Goal: Task Accomplishment & Management: Complete application form

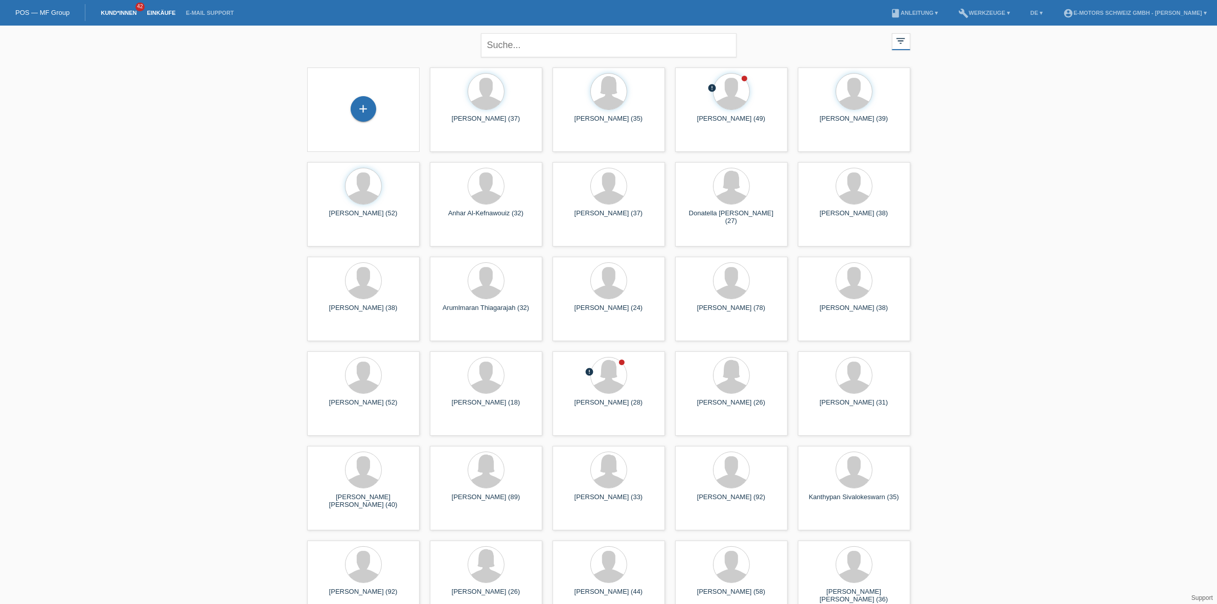
click at [164, 10] on link "Einkäufe" at bounding box center [161, 13] width 39 height 6
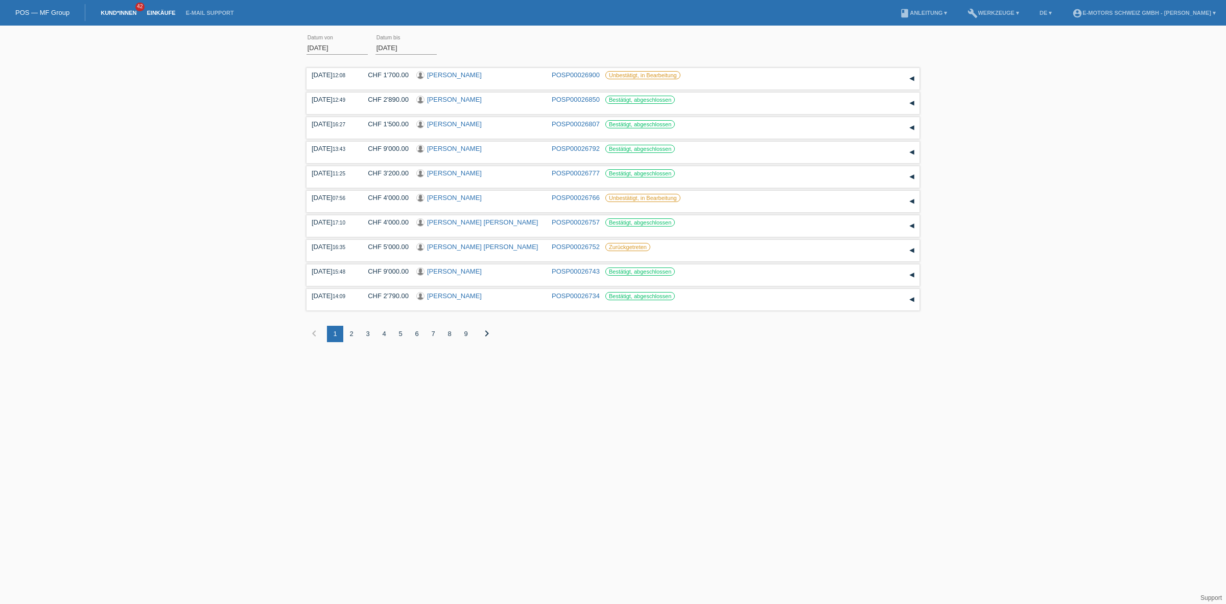
click at [116, 11] on link "Kund*innen" at bounding box center [119, 13] width 46 height 6
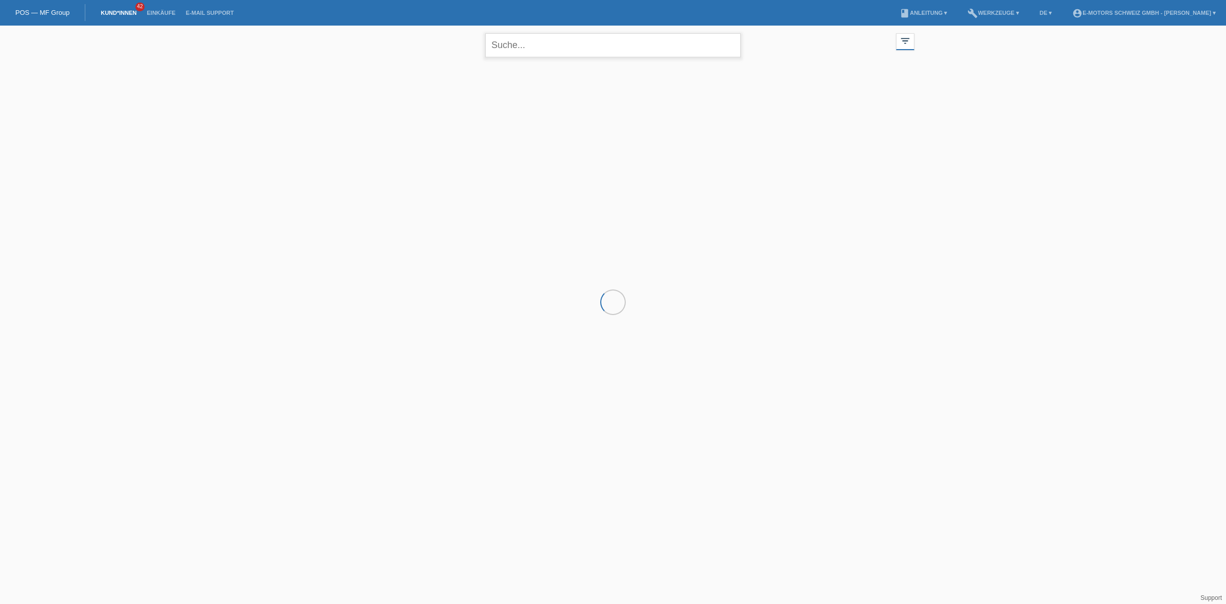
click at [510, 44] on input "text" at bounding box center [613, 45] width 256 height 24
type input "[PERSON_NAME]"
click at [576, 40] on input "[PERSON_NAME]" at bounding box center [613, 45] width 256 height 24
click at [591, 147] on div "launch Anzeigen" at bounding box center [581, 142] width 46 height 15
click at [591, 145] on span "Anzeigen" at bounding box center [586, 143] width 28 height 8
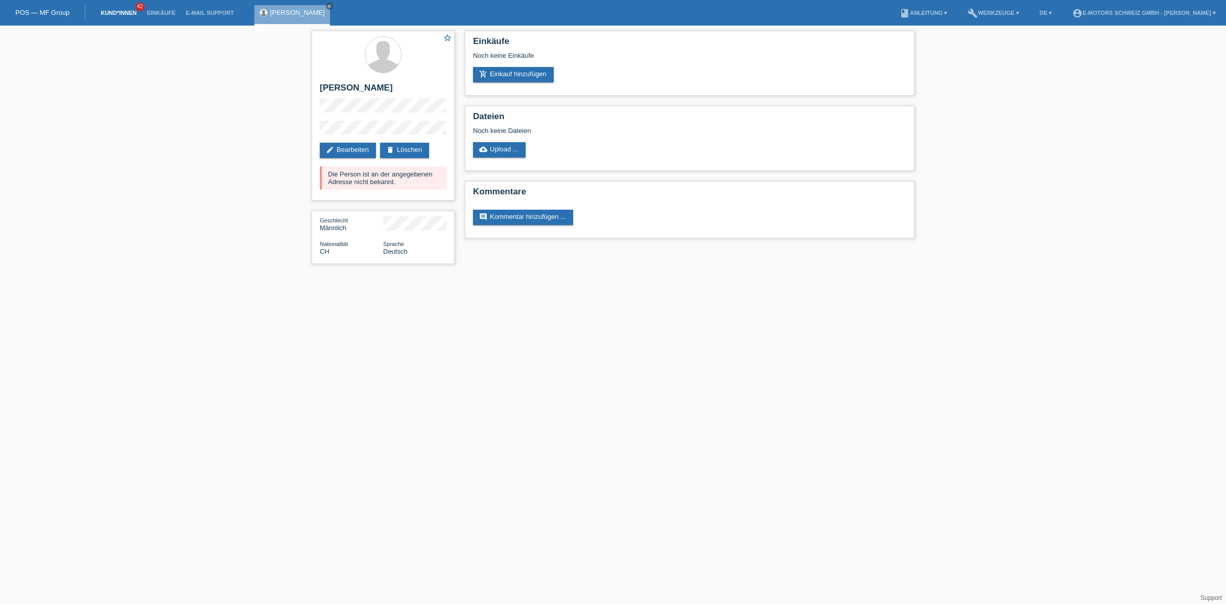
click at [117, 12] on link "Kund*innen" at bounding box center [119, 13] width 46 height 6
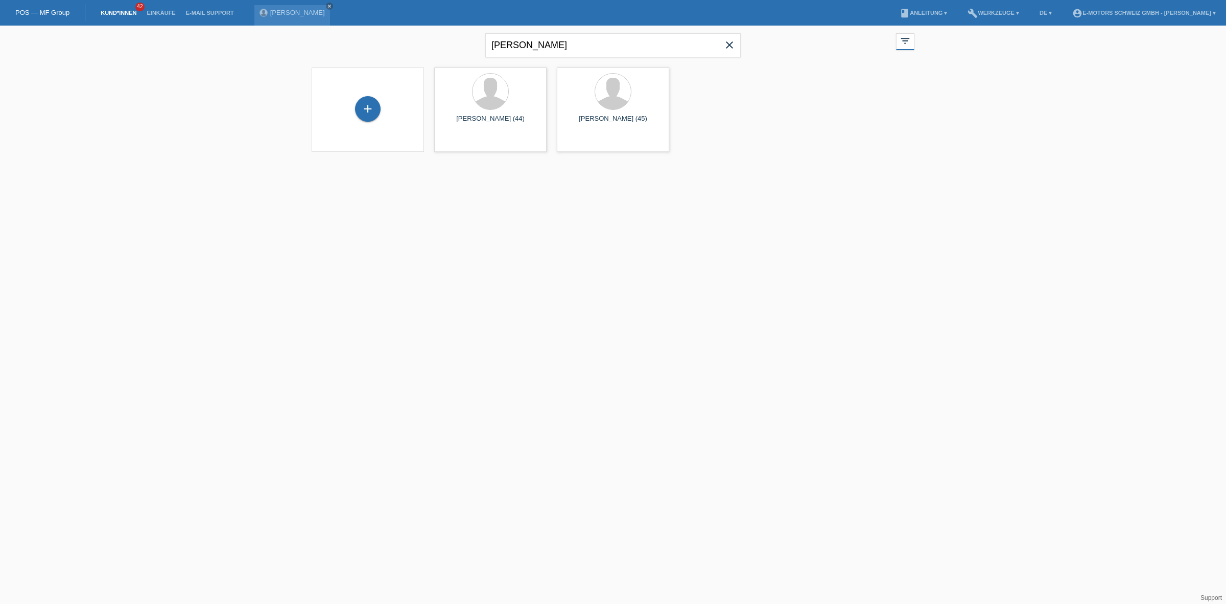
click at [724, 49] on icon "close" at bounding box center [730, 45] width 12 height 12
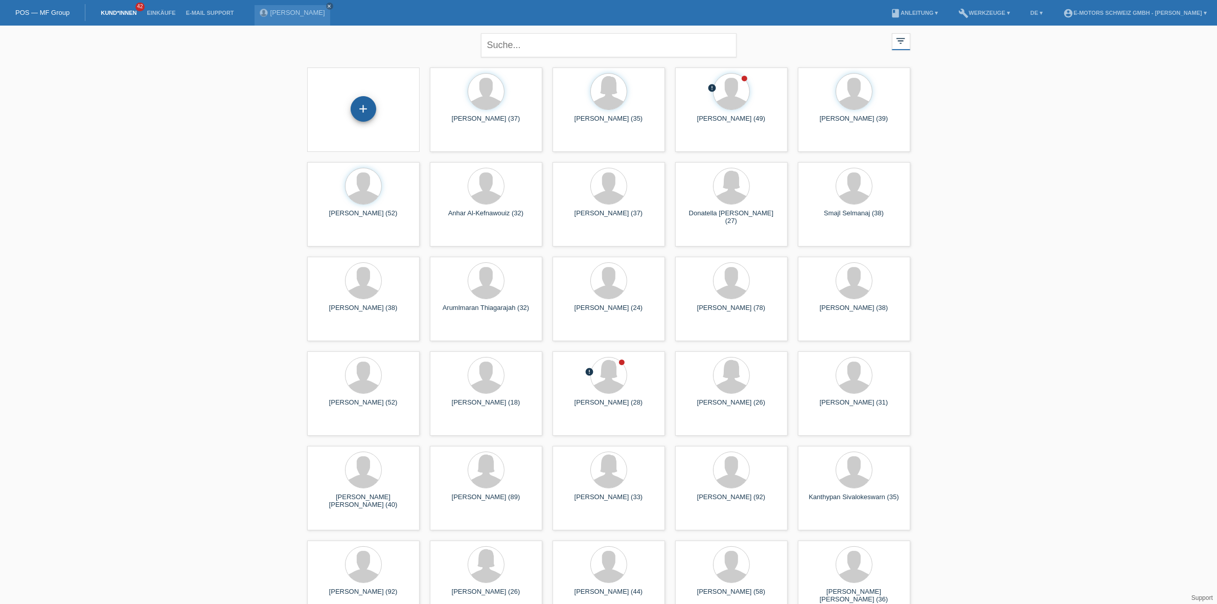
click at [369, 105] on div "+" at bounding box center [364, 109] width 26 height 26
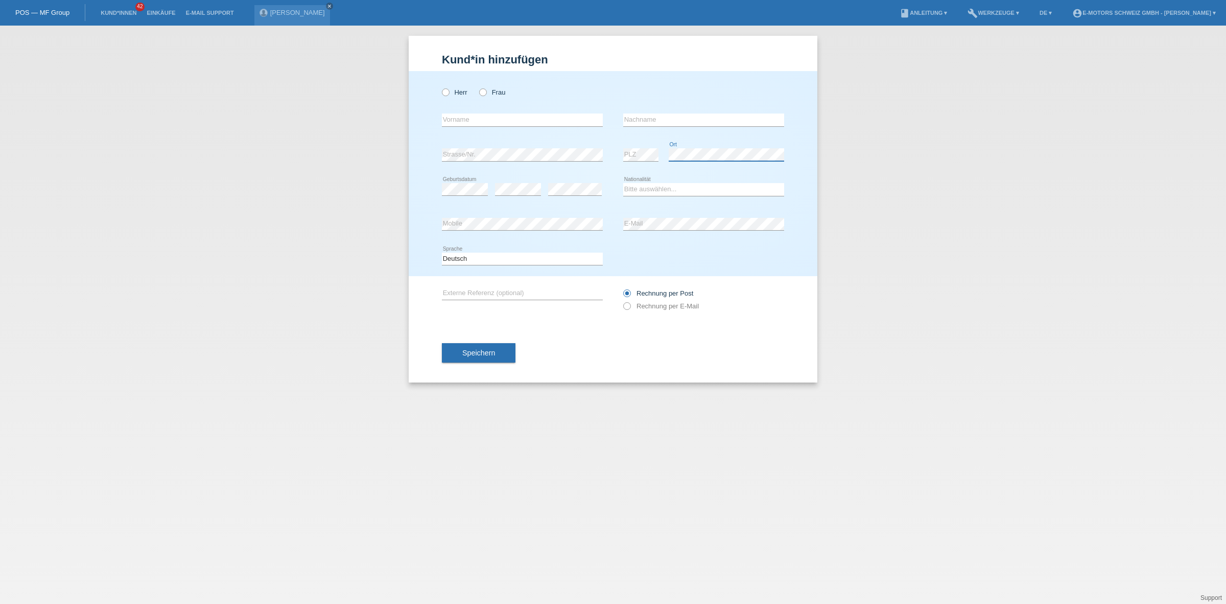
click at [772, 166] on div "error Ort" at bounding box center [726, 154] width 115 height 35
click at [408, 231] on div "Kund*in hinzufügen Kunde hinzufügen Kundin hinzufügen Herr Frau error Vorname e…" at bounding box center [613, 315] width 1226 height 578
click at [668, 190] on select "Bitte auswählen... [GEOGRAPHIC_DATA] [GEOGRAPHIC_DATA] [GEOGRAPHIC_DATA] [GEOGR…" at bounding box center [703, 189] width 161 height 12
select select "XK"
click at [623, 183] on select "Bitte auswählen... Schweiz Deutschland Liechtenstein Österreich ------------ Af…" at bounding box center [703, 189] width 161 height 12
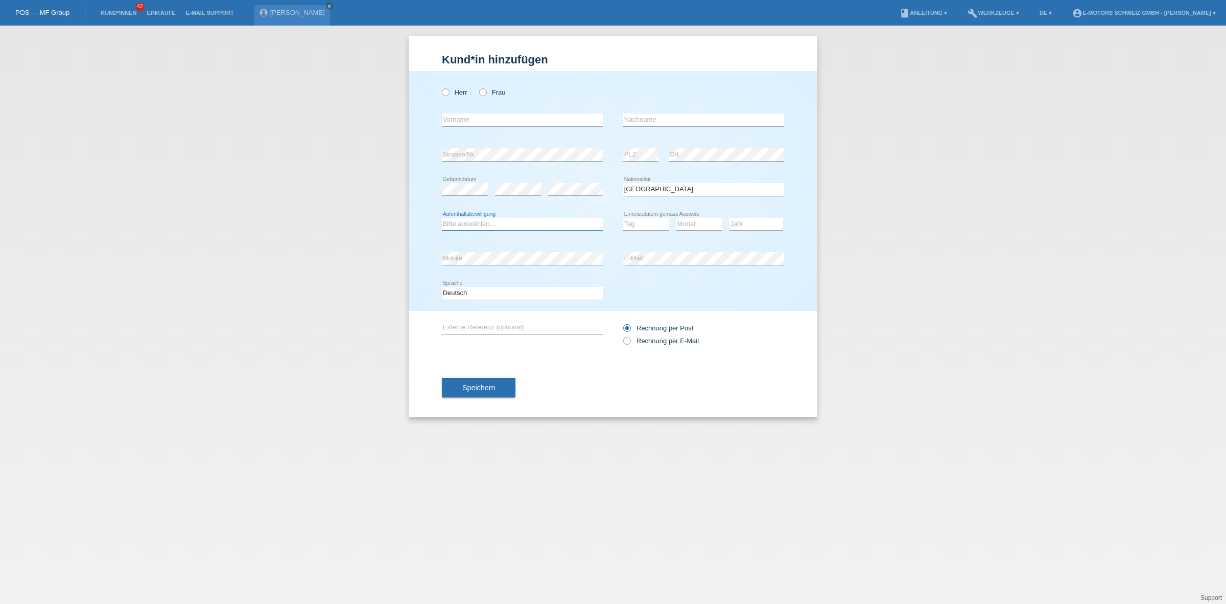
click at [507, 220] on select "Bitte auswählen... C B B - Flüchtlingsstatus Andere" at bounding box center [522, 224] width 161 height 12
select select "C"
click at [442, 218] on select "Bitte auswählen... C B B - Flüchtlingsstatus Andere" at bounding box center [522, 224] width 161 height 12
click at [641, 223] on select "Tag 01 02 03 04 05 06 07 08 09 10 11" at bounding box center [646, 224] width 46 height 12
select select "01"
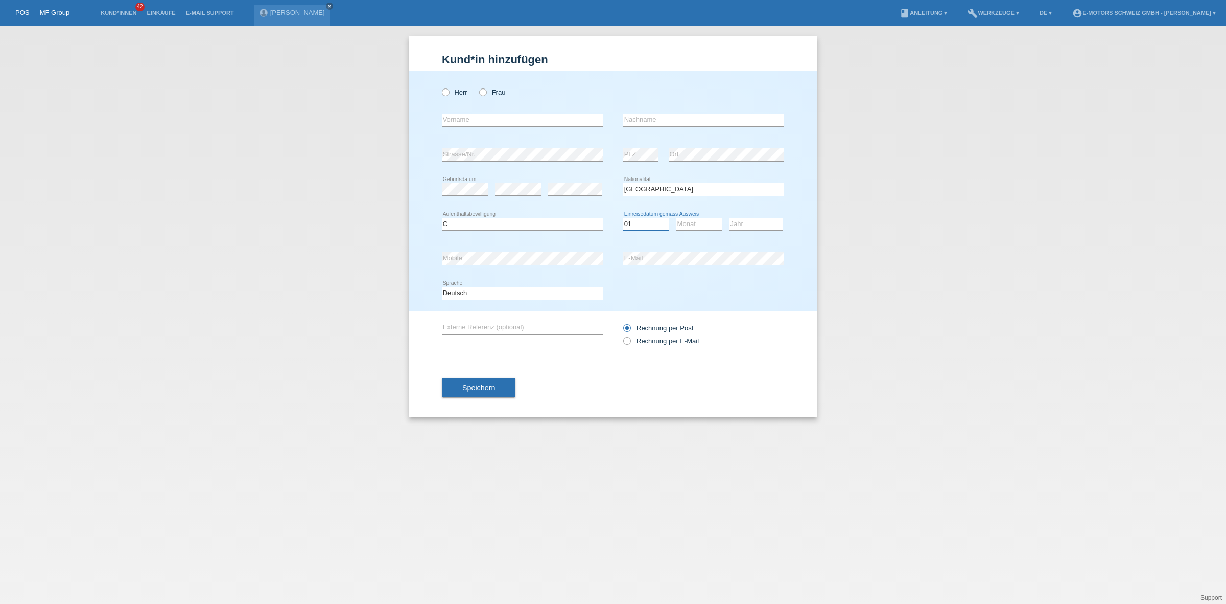
click at [623, 218] on select "Tag 01 02 03 04 05 06 07 08 09 10 11" at bounding box center [646, 224] width 46 height 12
click at [713, 226] on select "Monat 01 02 03 04 05 06 07 08 09 10 11" at bounding box center [700, 224] width 46 height 12
select select "05"
click at [677, 218] on select "Monat 01 02 03 04 05 06 07 08 09 10 11" at bounding box center [700, 224] width 46 height 12
click at [759, 223] on select "Jahr 2025 2024 2023 2022 2021 2020 2019 2018 2017 2016 2015 2014 2013 2012 2011…" at bounding box center [757, 224] width 54 height 12
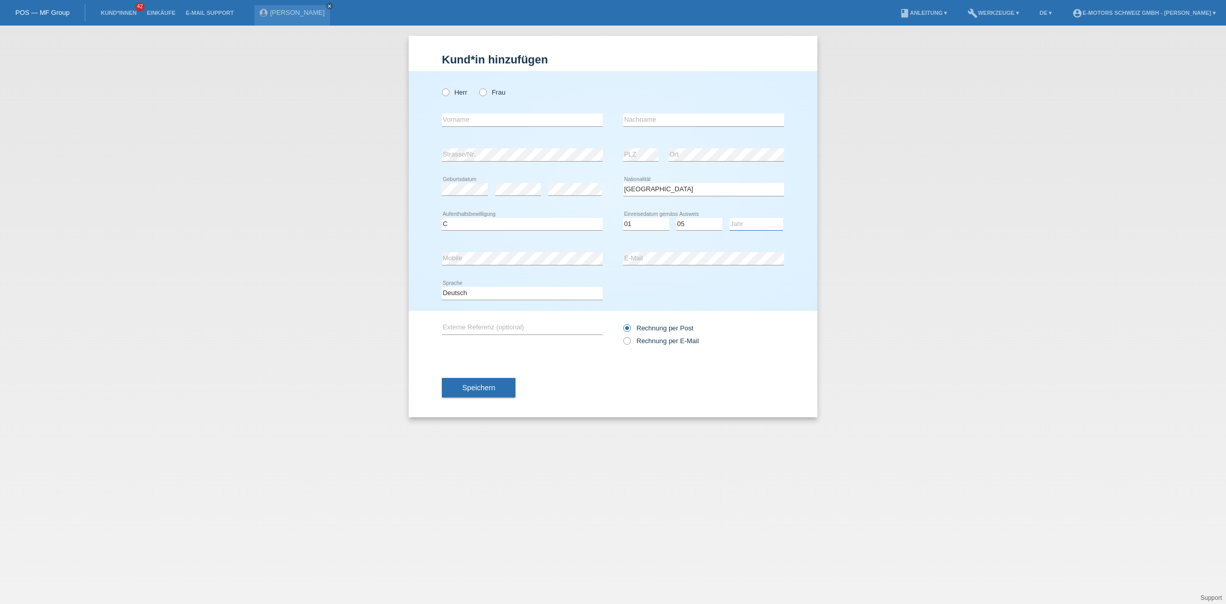
select select "1994"
click at [730, 218] on select "Jahr 2025 2024 2023 2022 2021 2020 2019 2018 2017 2016 2015 2014 2013 2012 2011…" at bounding box center [757, 224] width 54 height 12
click at [473, 117] on input "text" at bounding box center [522, 119] width 161 height 13
click at [450, 92] on label "Herr" at bounding box center [455, 92] width 26 height 8
click at [449, 92] on input "Herr" at bounding box center [445, 91] width 7 height 7
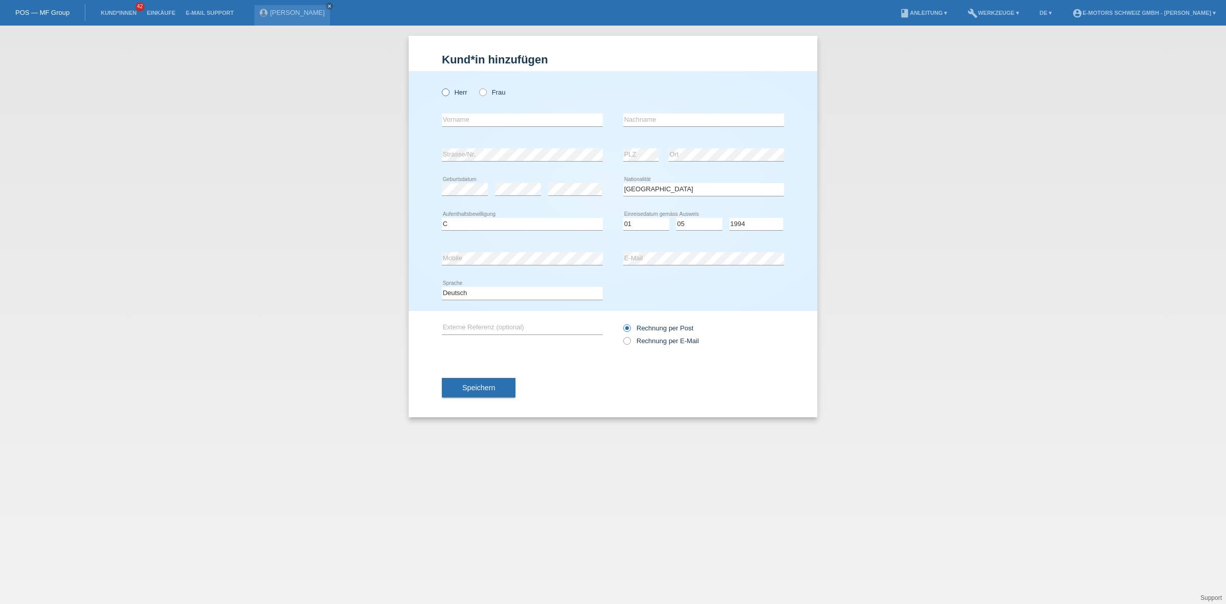
radio input "true"
click at [457, 118] on input "text" at bounding box center [522, 119] width 161 height 13
type input "Shkumbin"
click at [663, 121] on input "text" at bounding box center [703, 119] width 161 height 13
type input "Misinaj"
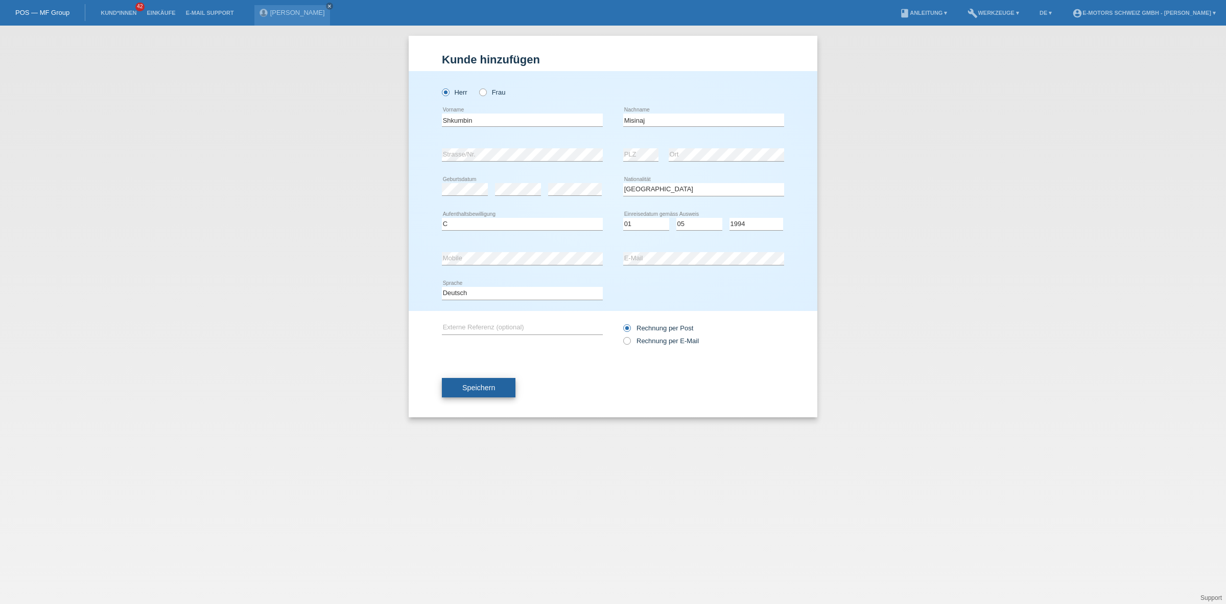
click at [467, 391] on button "Speichern" at bounding box center [479, 387] width 74 height 19
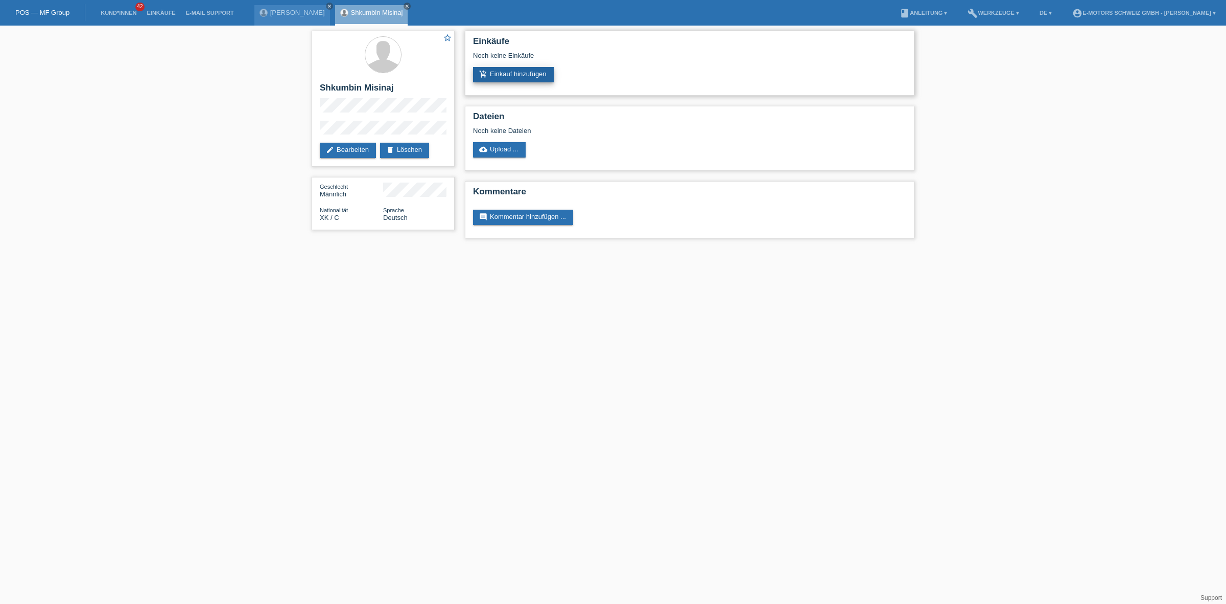
click at [501, 77] on link "add_shopping_cart Einkauf hinzufügen" at bounding box center [513, 74] width 81 height 15
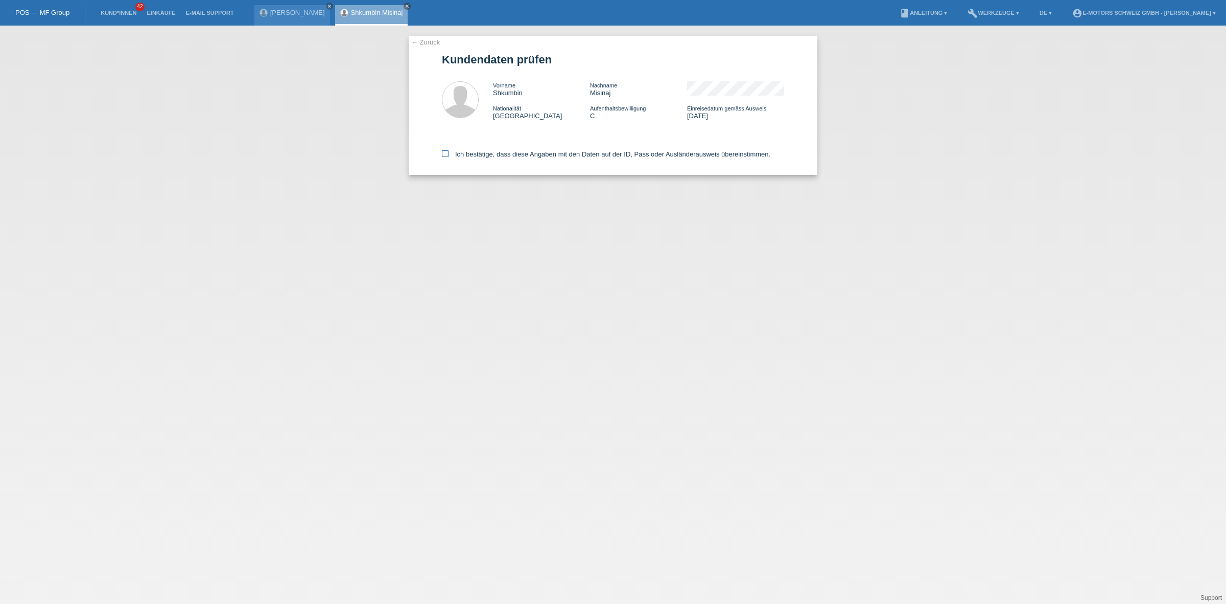
click at [524, 150] on label "Ich bestätige, dass diese Angaben mit den Daten auf der ID, Pass oder Ausländer…" at bounding box center [606, 154] width 329 height 8
click at [449, 150] on input "Ich bestätige, dass diese Angaben mit den Daten auf der ID, Pass oder Ausländer…" at bounding box center [445, 153] width 7 height 7
checkbox input "true"
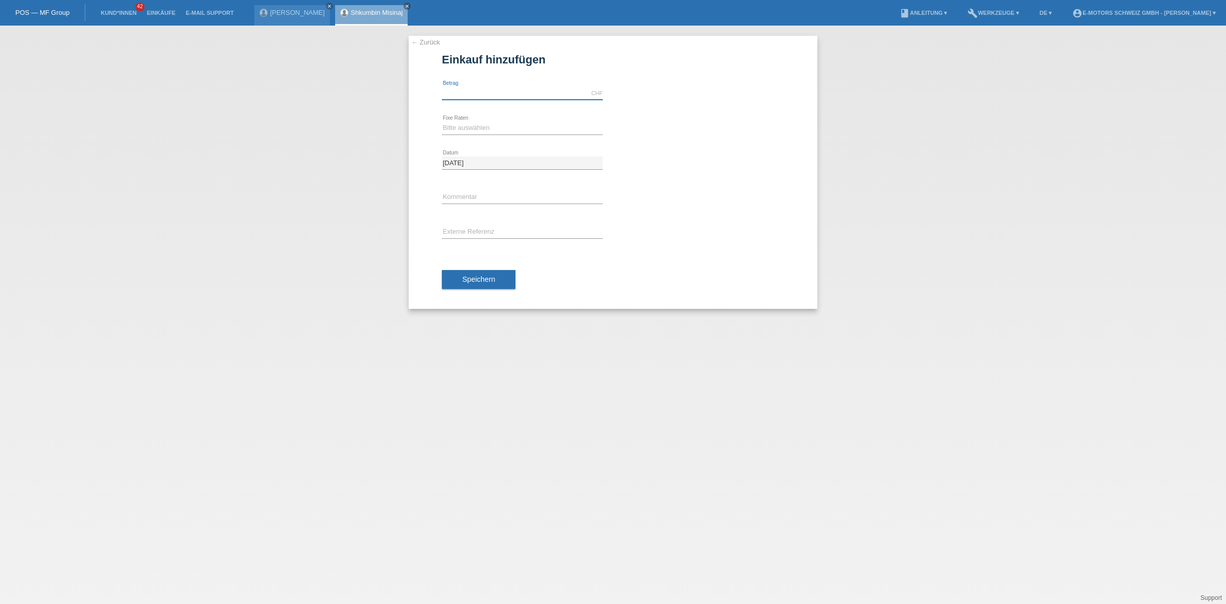
click at [493, 88] on input "text" at bounding box center [522, 93] width 161 height 13
type input "3790.00"
click at [470, 126] on select "Bitte auswählen 12 Raten 24 Raten 36 Raten 48 Raten" at bounding box center [522, 128] width 161 height 12
select select "214"
click at [442, 122] on select "Bitte auswählen 12 Raten 24 Raten 36 Raten 48 Raten" at bounding box center [522, 128] width 161 height 12
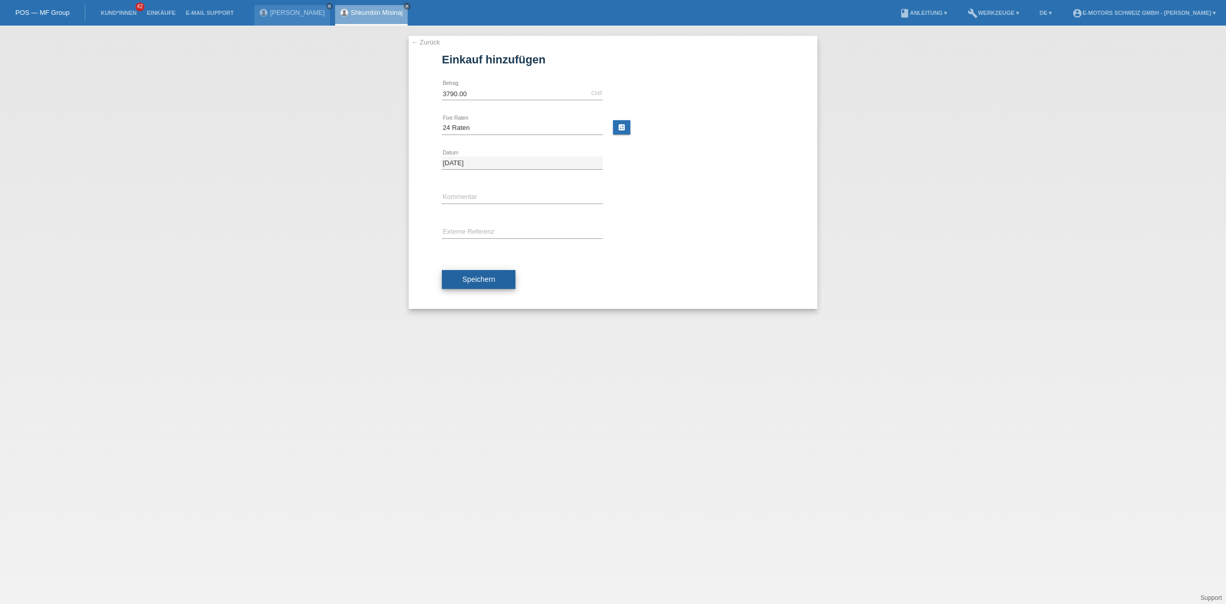
click at [502, 284] on button "Speichern" at bounding box center [479, 279] width 74 height 19
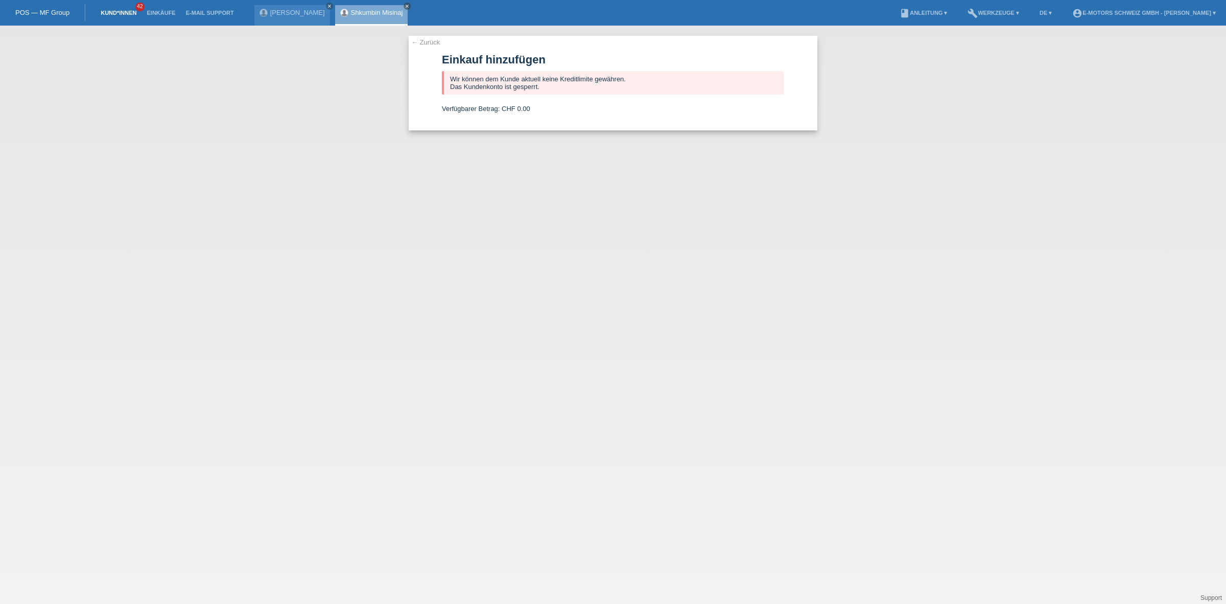
click at [127, 13] on link "Kund*innen" at bounding box center [119, 13] width 46 height 6
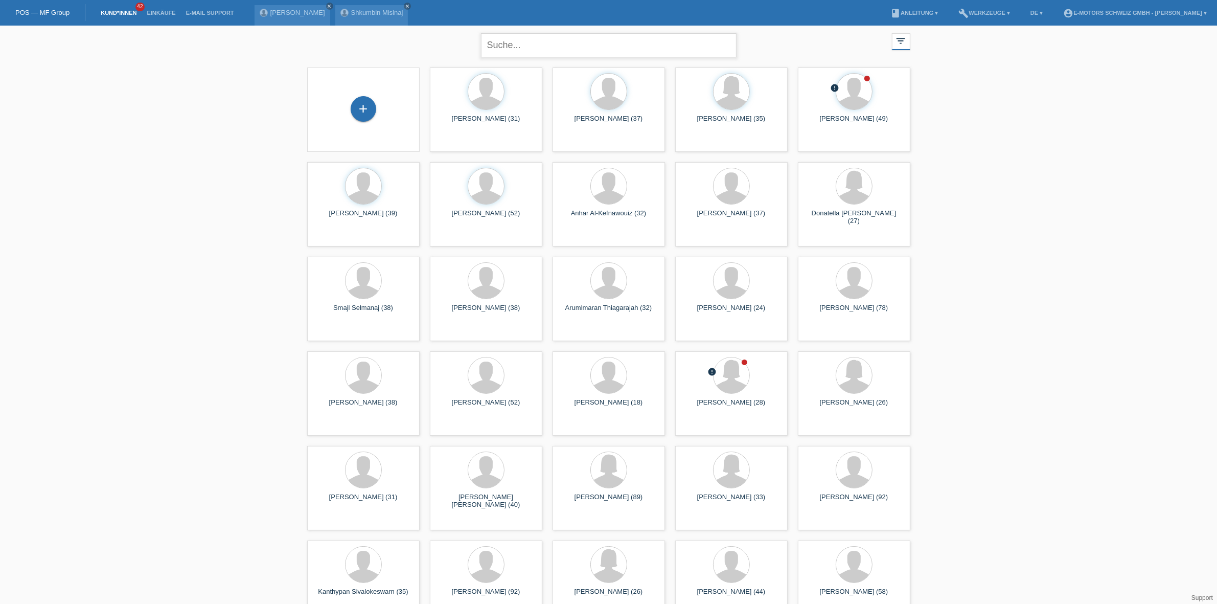
click at [611, 47] on input "text" at bounding box center [609, 45] width 256 height 24
paste input "Priscillia"
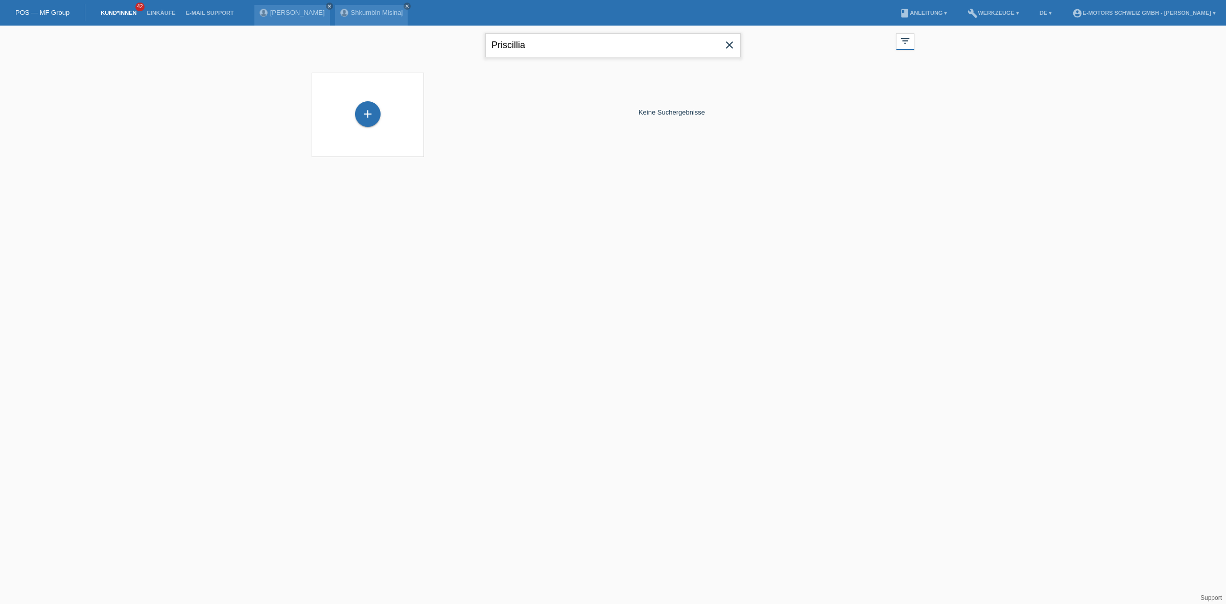
drag, startPoint x: 543, startPoint y: 45, endPoint x: 178, endPoint y: 27, distance: 365.3
click at [178, 27] on div "Priscillia close filter_list view_module Alle Kund*innen anzeigen star Markiert…" at bounding box center [613, 98] width 1226 height 144
type input "islami"
click at [729, 42] on icon "close" at bounding box center [730, 45] width 12 height 12
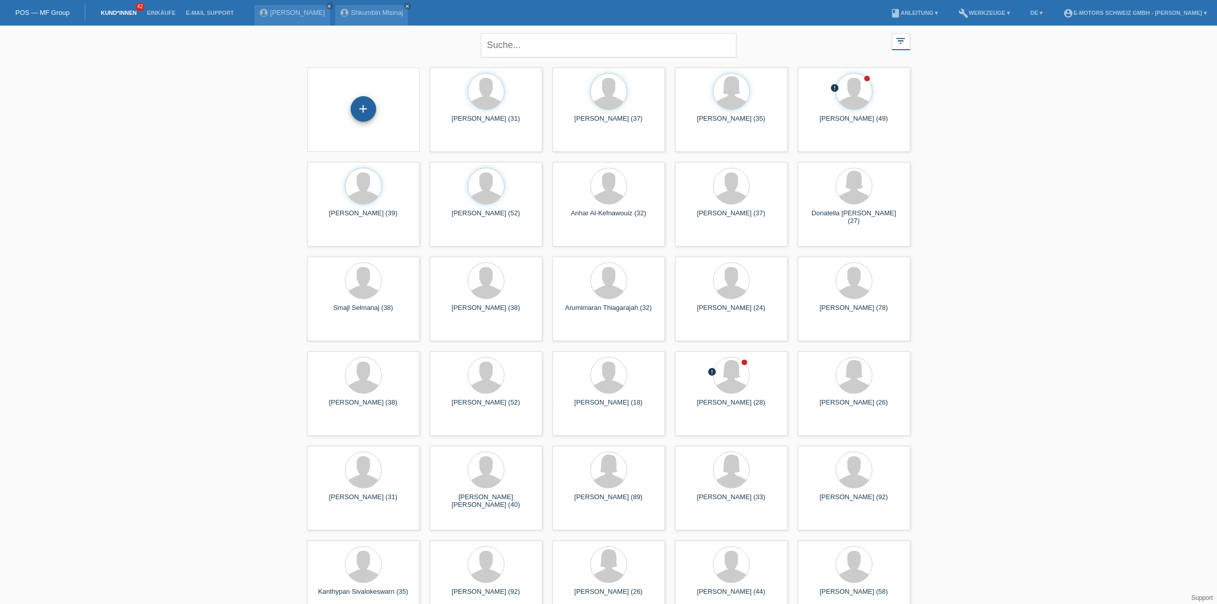
click at [372, 102] on div "+" at bounding box center [363, 108] width 25 height 17
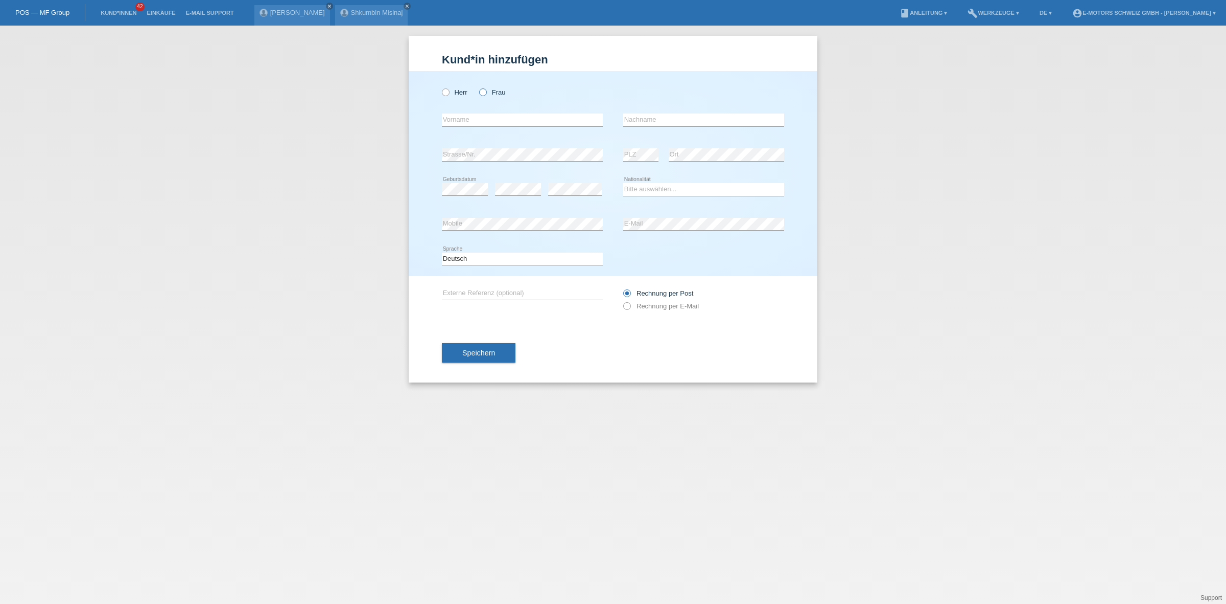
click at [490, 95] on label "Frau" at bounding box center [492, 92] width 26 height 8
click at [486, 95] on input "Frau" at bounding box center [482, 91] width 7 height 7
radio input "true"
click at [643, 189] on select "Bitte auswählen... Schweiz Deutschland Liechtenstein Österreich ------------ Af…" at bounding box center [703, 189] width 161 height 12
select select "MK"
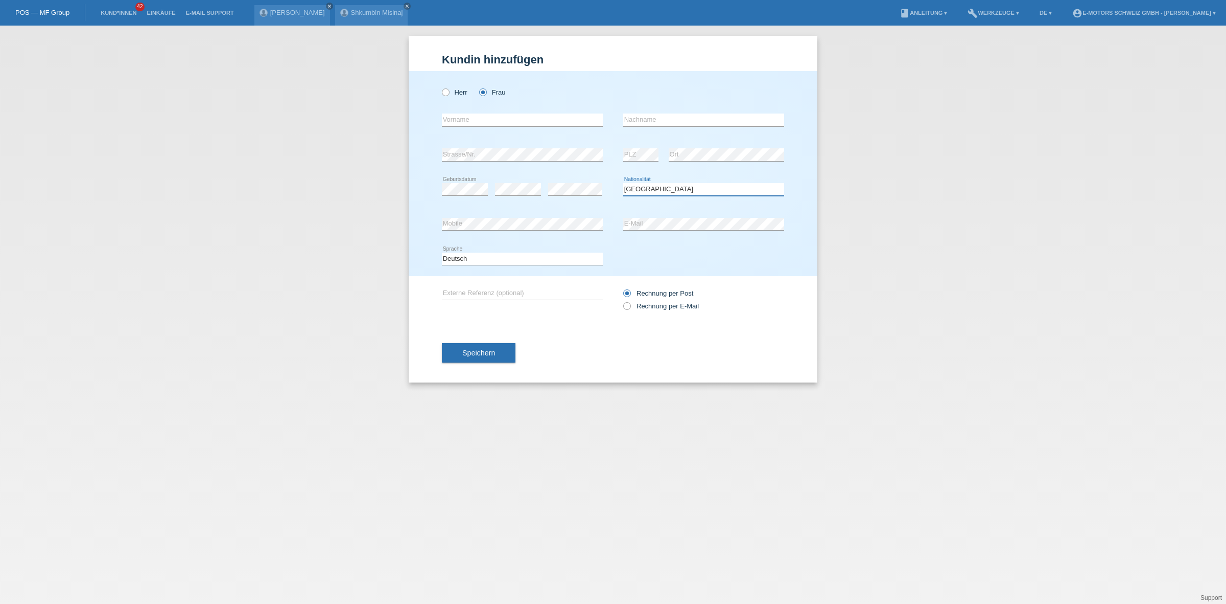
click at [623, 183] on select "Bitte auswählen... Schweiz Deutschland Liechtenstein Österreich ------------ Af…" at bounding box center [703, 189] width 161 height 12
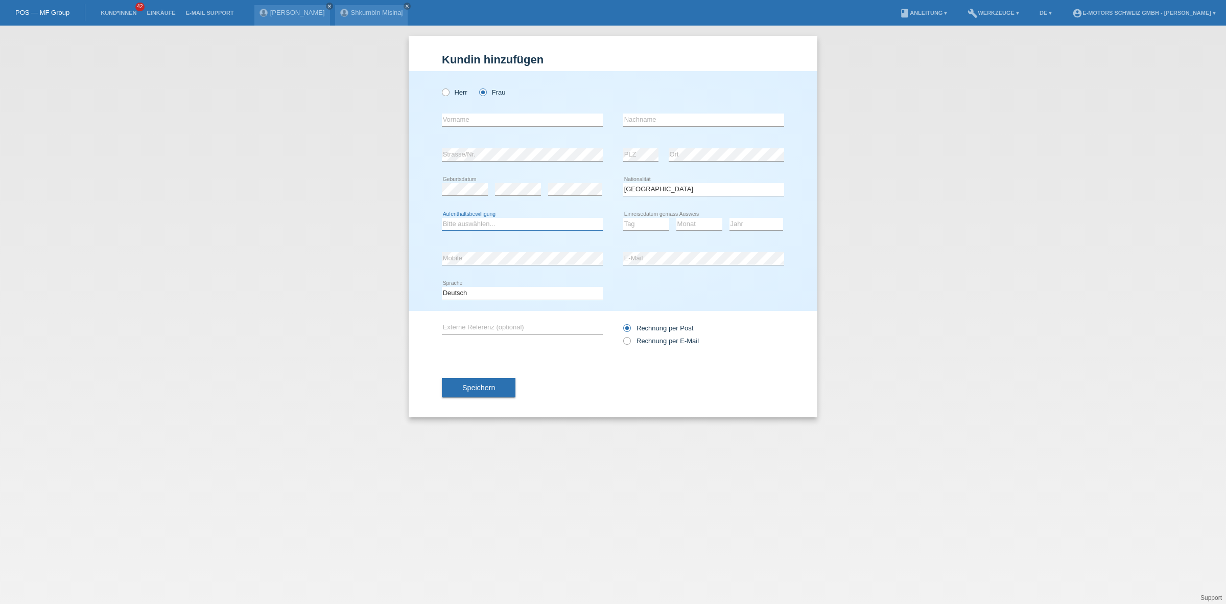
click at [509, 224] on select "Bitte auswählen... C B B - Flüchtlingsstatus Andere" at bounding box center [522, 224] width 161 height 12
select select "C"
click at [442, 218] on select "Bitte auswählen... C B B - Flüchtlingsstatus Andere" at bounding box center [522, 224] width 161 height 12
click at [506, 124] on input "text" at bounding box center [522, 119] width 161 height 13
type input "Semra"
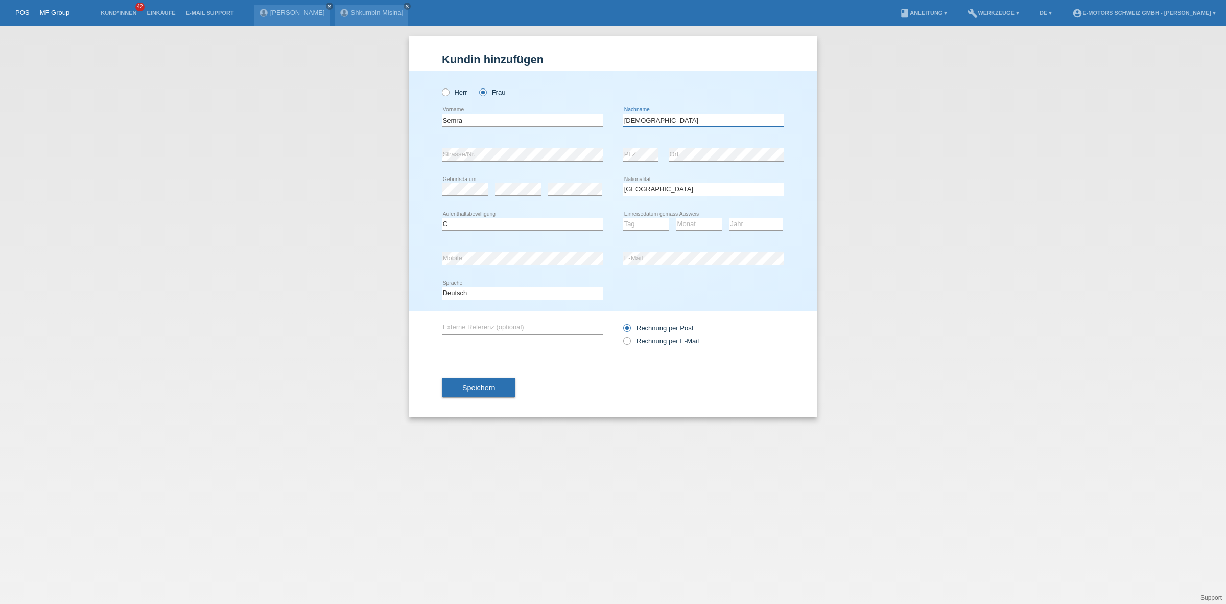
type input "Islami"
click at [656, 224] on select "Tag 01 02 03 04 05 06 07 08 09 10 11" at bounding box center [646, 224] width 46 height 12
select select "21"
click at [623, 218] on select "Tag 01 02 03 04 05 06 07 08 09 10 11" at bounding box center [646, 224] width 46 height 12
click at [706, 222] on select "Monat 01 02 03 04 05 06 07 08 09 10 11" at bounding box center [700, 224] width 46 height 12
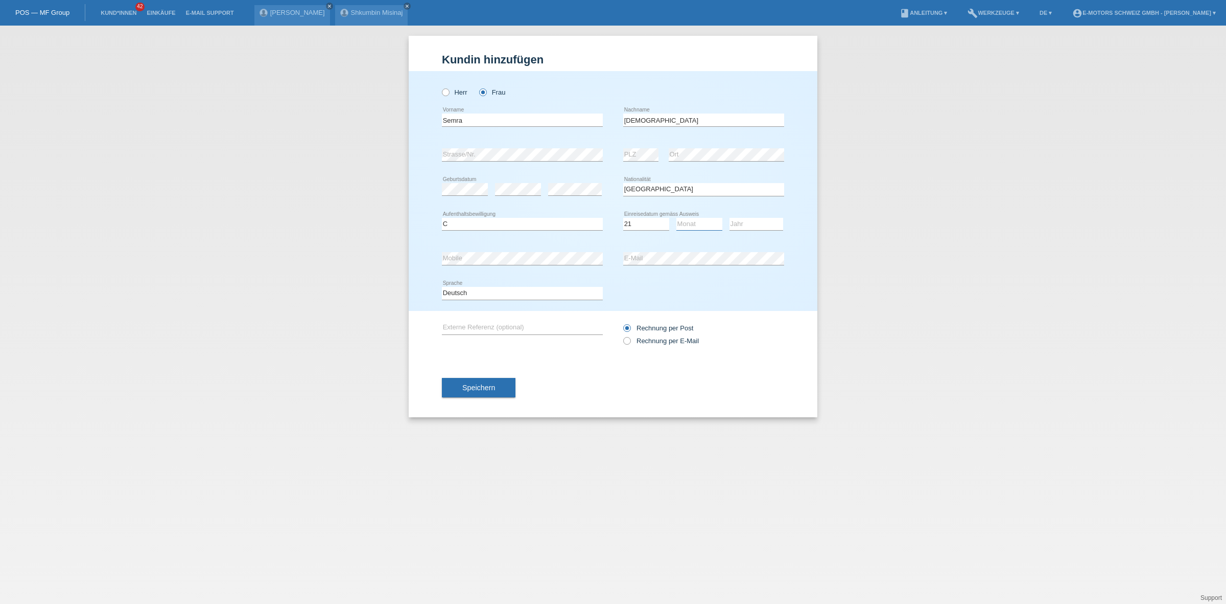
select select "02"
click at [677, 218] on select "Monat 01 02 03 04 05 06 07 08 09 10 11" at bounding box center [700, 224] width 46 height 12
click at [753, 221] on select "Jahr 2025 2024 2023 2022 2021 2020 2019 2018 2017 2016 2015 2014 2013 2012 2011…" at bounding box center [757, 224] width 54 height 12
select select "2017"
click at [730, 218] on select "Jahr 2025 2024 2023 2022 2021 2020 2019 2018 2017 2016 2015 2014 2013 2012 2011…" at bounding box center [757, 224] width 54 height 12
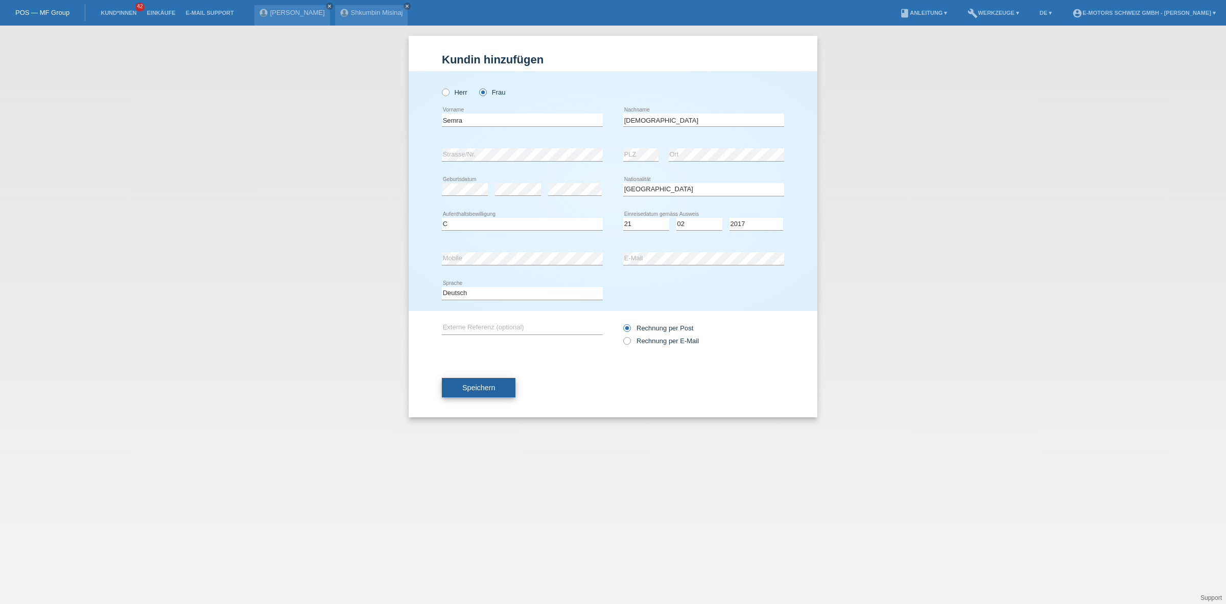
click at [476, 384] on span "Speichern" at bounding box center [478, 387] width 33 height 8
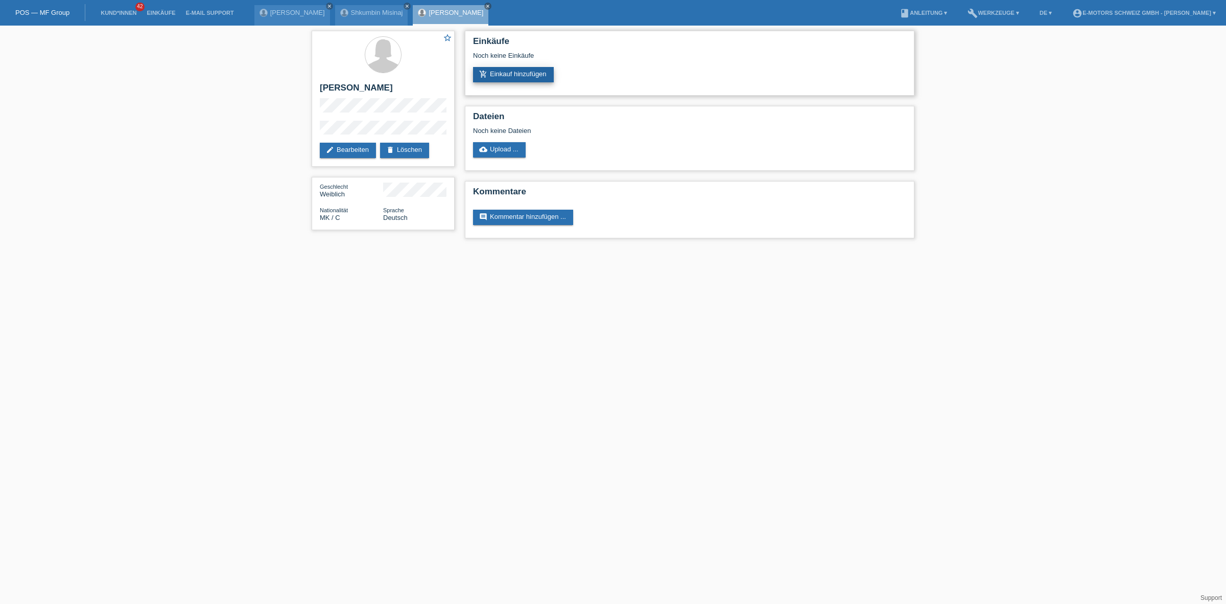
click at [519, 74] on link "add_shopping_cart Einkauf hinzufügen" at bounding box center [513, 74] width 81 height 15
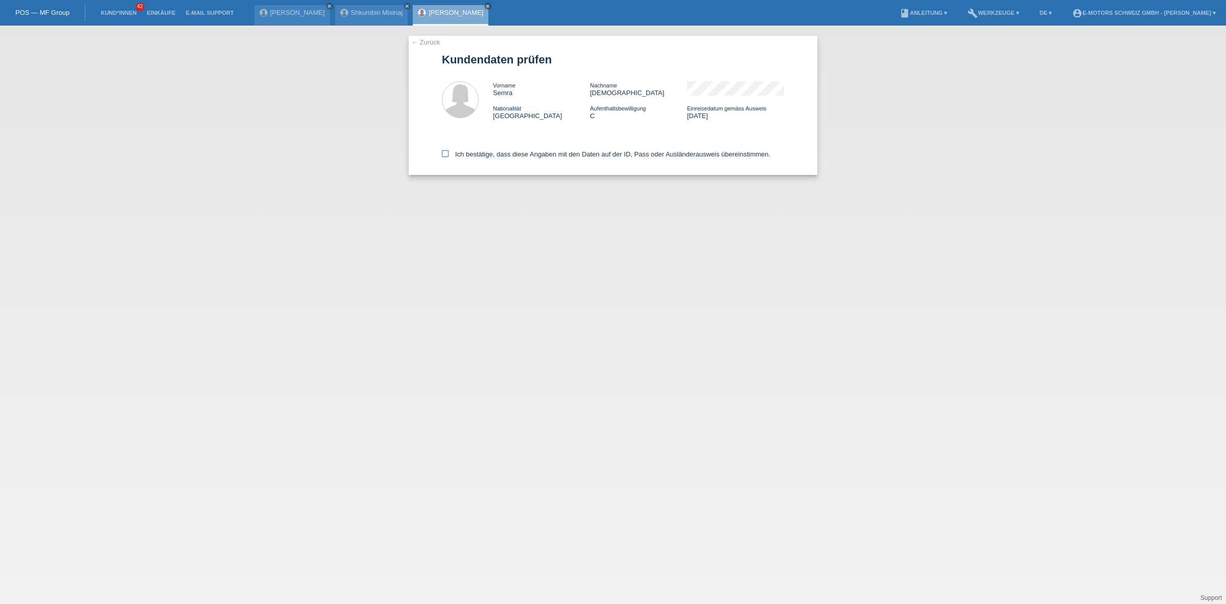
click at [529, 156] on label "Ich bestätige, dass diese Angaben mit den Daten auf der ID, Pass oder Ausländer…" at bounding box center [606, 154] width 329 height 8
click at [449, 156] on input "Ich bestätige, dass diese Angaben mit den Daten auf der ID, Pass oder Ausländer…" at bounding box center [445, 153] width 7 height 7
checkbox input "true"
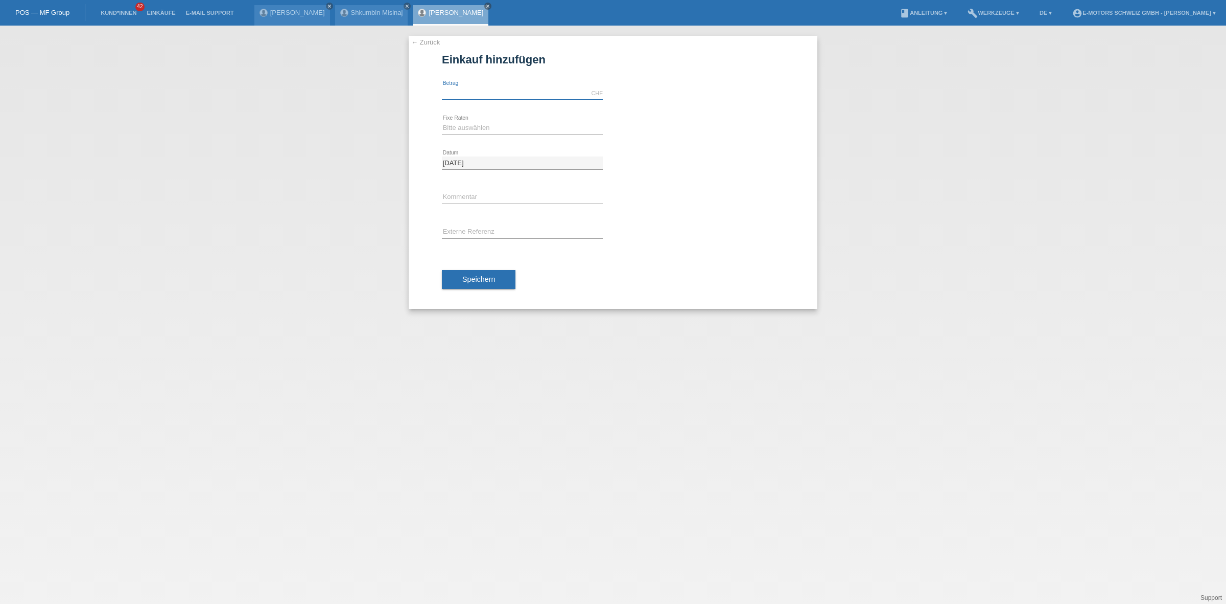
click at [541, 95] on input "text" at bounding box center [522, 93] width 161 height 13
type input "3790.00"
click at [466, 128] on select "Bitte auswählen 12 Raten 24 Raten 36 Raten 48 Raten" at bounding box center [522, 128] width 161 height 12
select select "214"
click at [442, 122] on select "Bitte auswählen 12 Raten 24 Raten 36 Raten 48 Raten" at bounding box center [522, 128] width 161 height 12
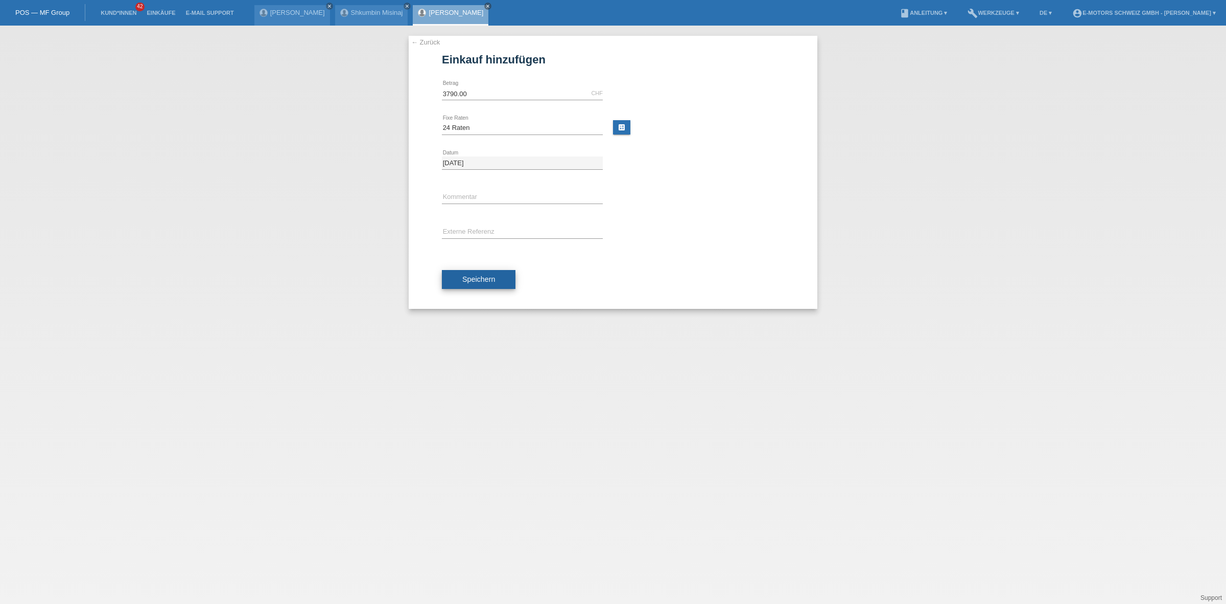
click at [477, 280] on span "Speichern" at bounding box center [478, 279] width 33 height 8
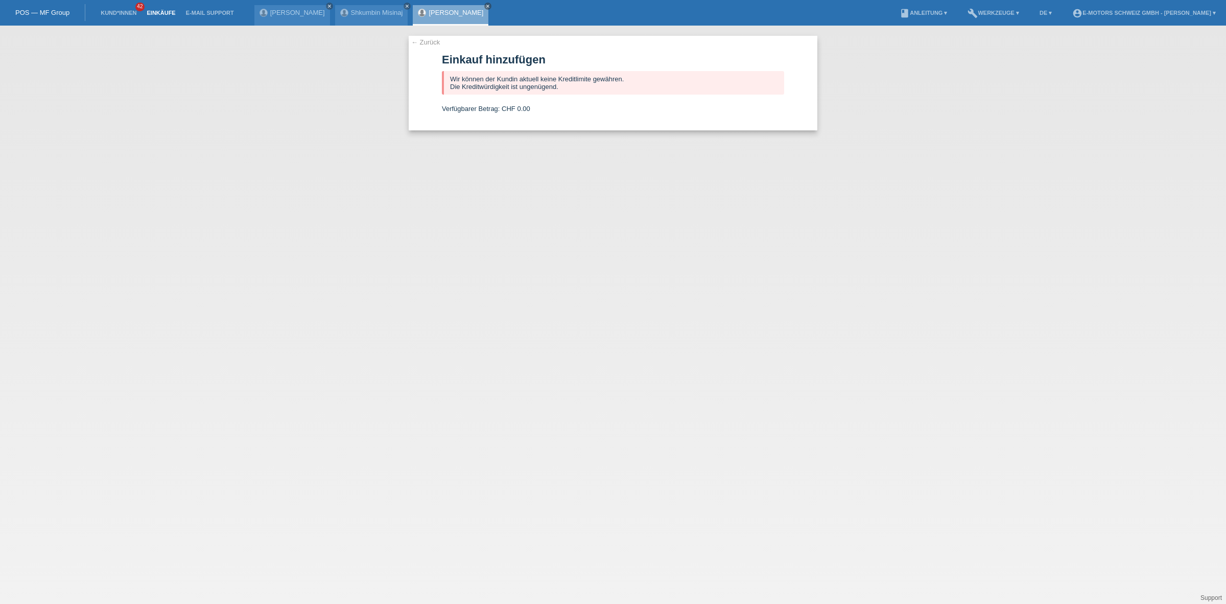
click at [164, 14] on link "Einkäufe" at bounding box center [161, 13] width 39 height 6
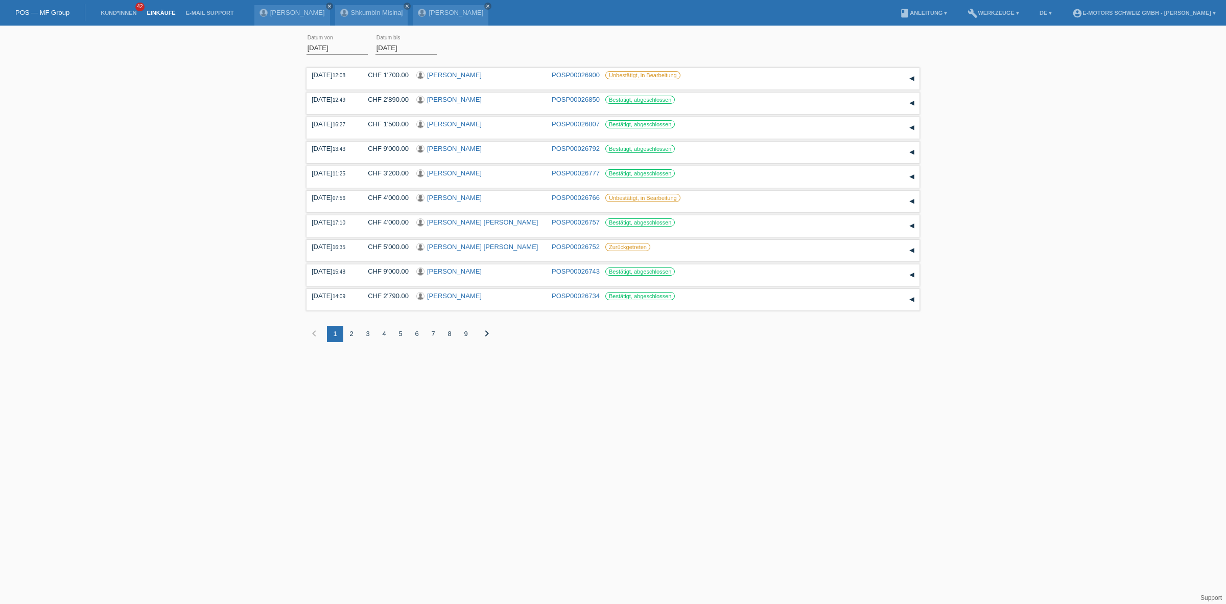
click at [462, 1] on div "[PERSON_NAME] close Shkumbin Misinaj close [PERSON_NAME] close" at bounding box center [374, 13] width 240 height 26
click at [485, 4] on icon "close" at bounding box center [487, 6] width 5 height 5
click at [405, 5] on icon "close" at bounding box center [407, 6] width 5 height 5
click at [327, 4] on icon "close" at bounding box center [329, 6] width 5 height 5
